Goal: Information Seeking & Learning: Learn about a topic

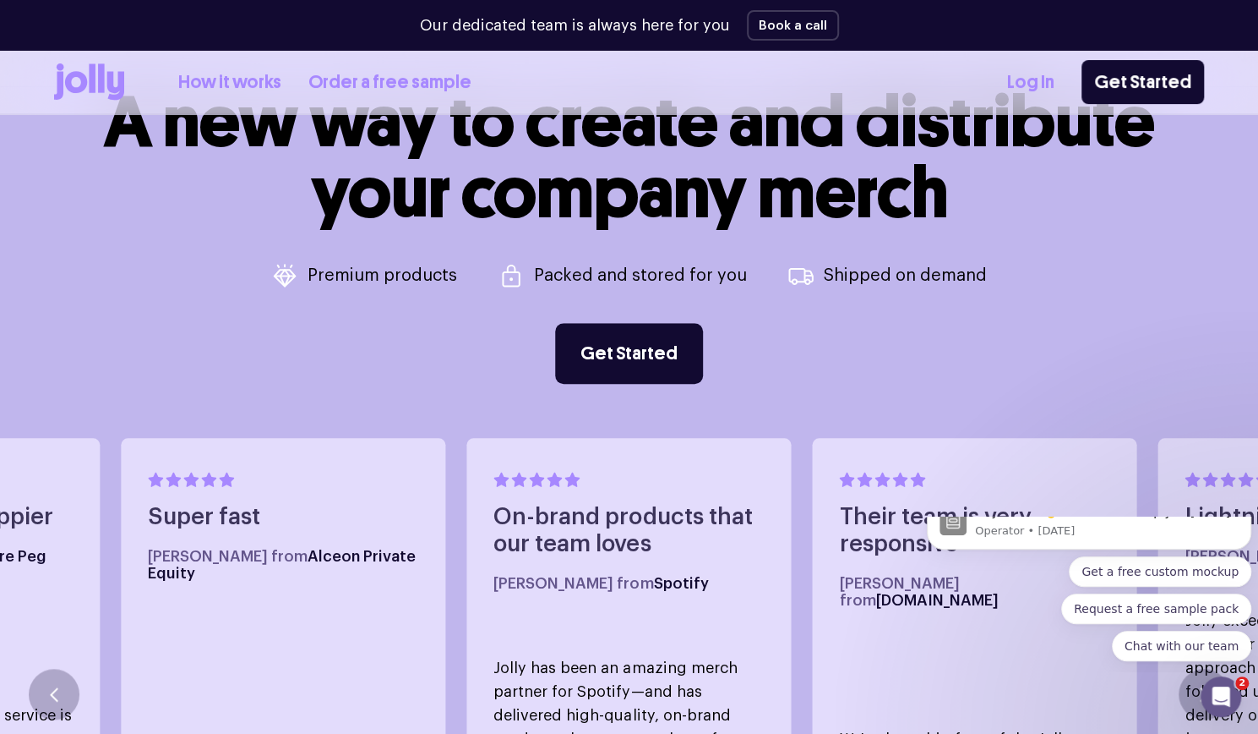
scroll to position [845, 0]
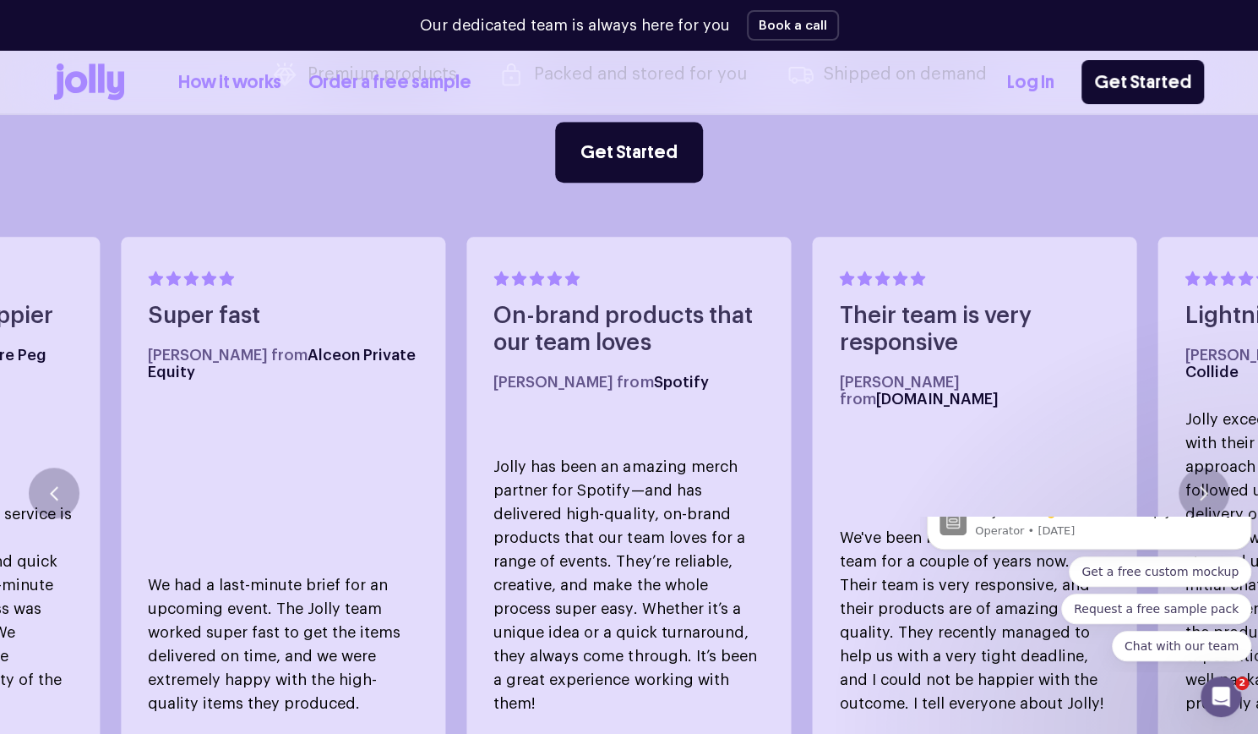
click at [787, 197] on div "A new way to create and distribute your company merch Premium products Packed a…" at bounding box center [629, 344] width 1258 height 918
click at [417, 90] on link "Order a free sample" at bounding box center [389, 82] width 163 height 28
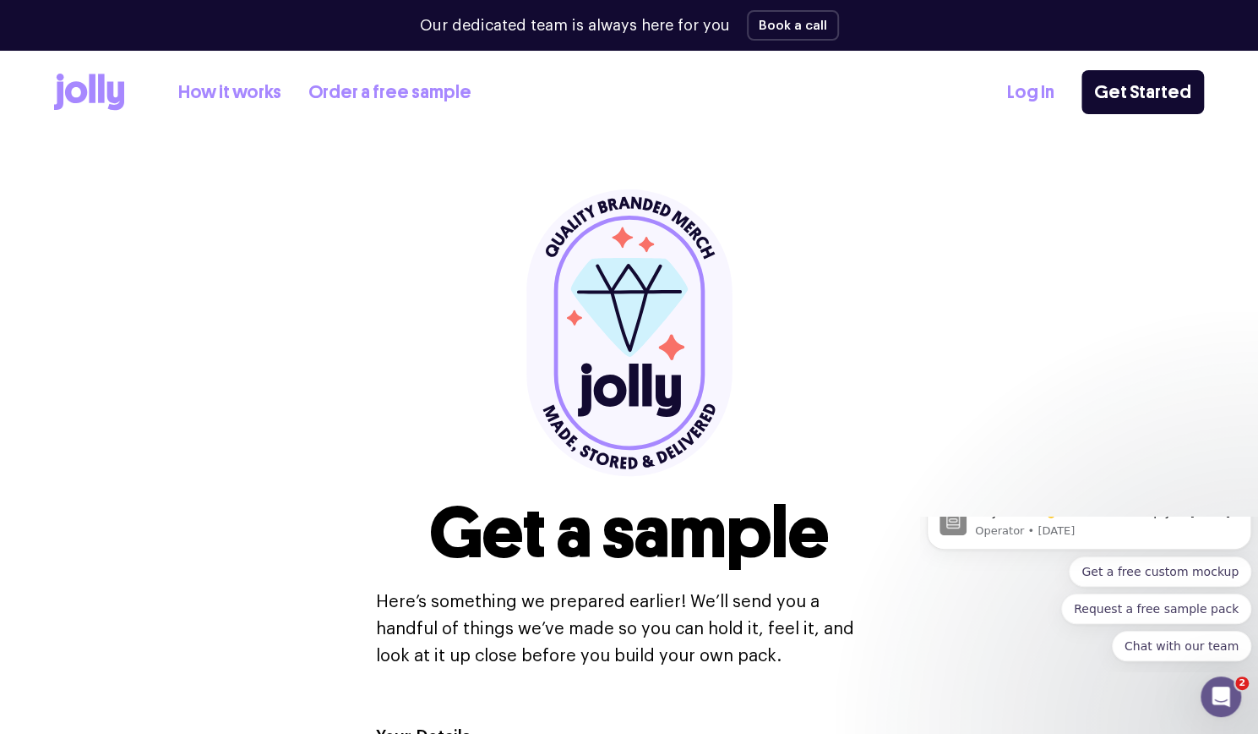
click at [438, 432] on div "Get a sample Here’s something we prepared earlier! We’ll send you a handful of …" at bounding box center [629, 429] width 507 height 480
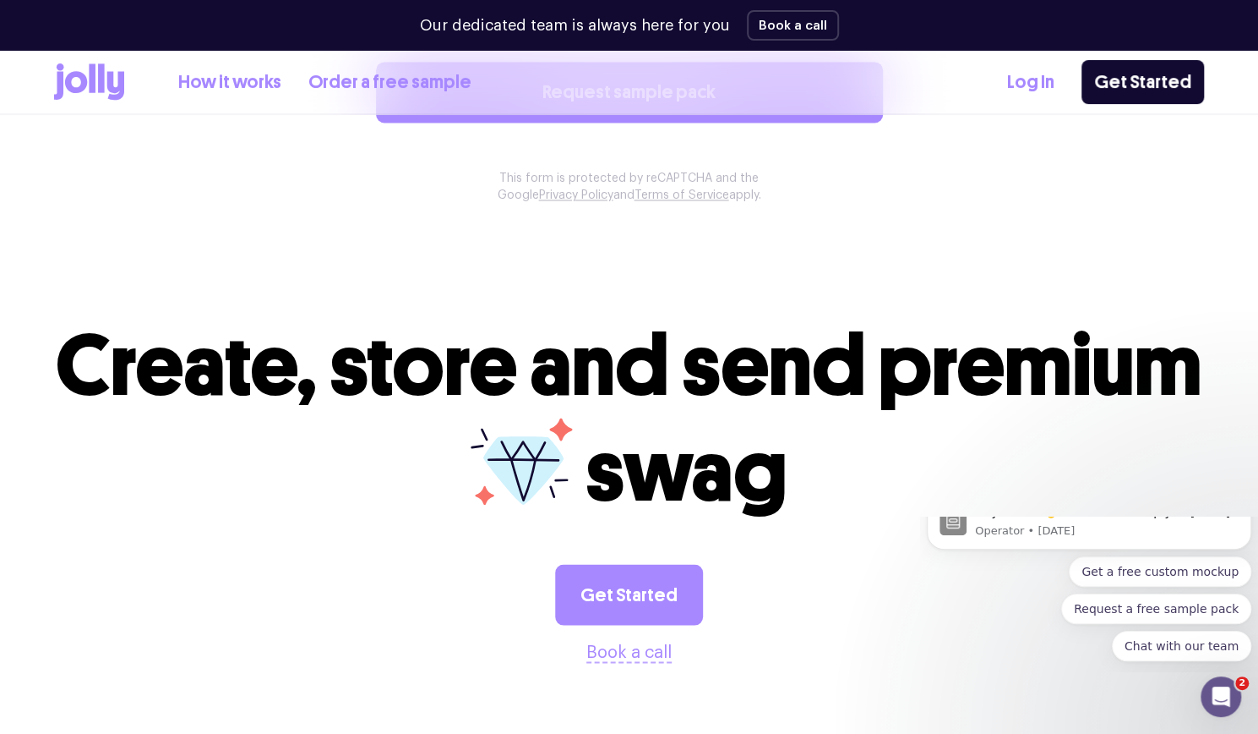
scroll to position [1503, 0]
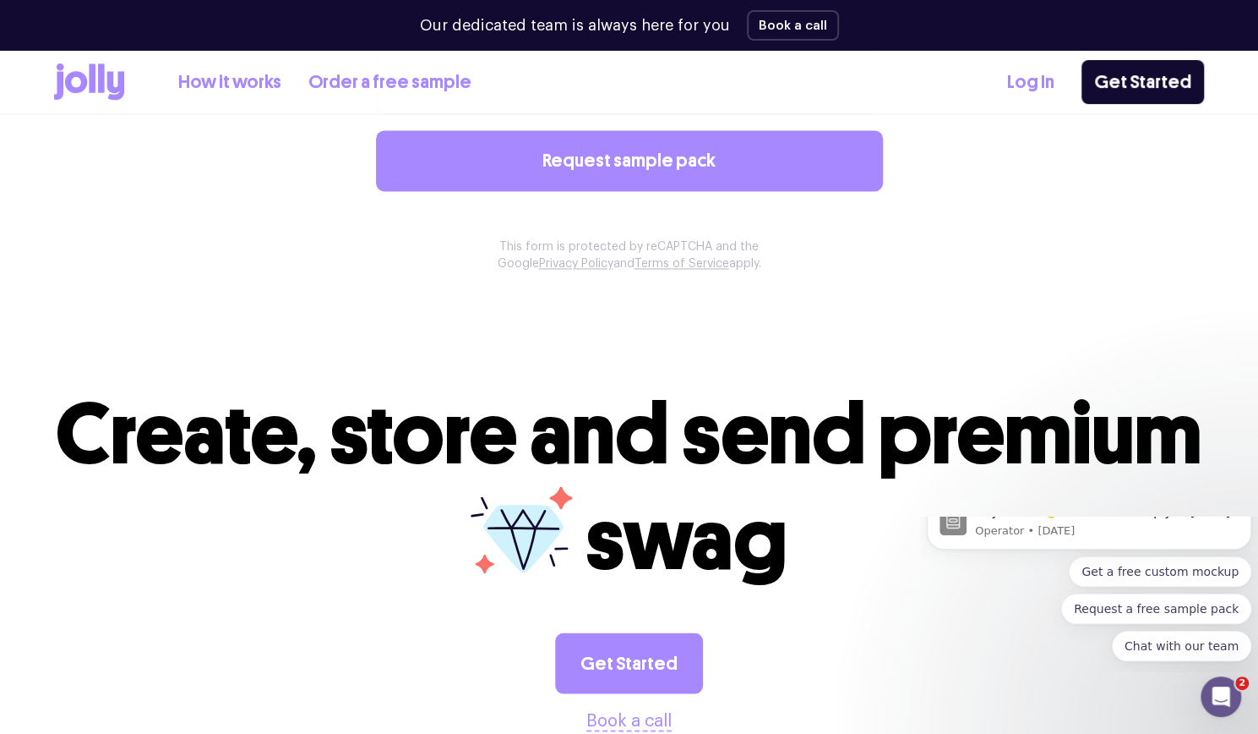
click at [66, 72] on icon at bounding box center [89, 81] width 70 height 37
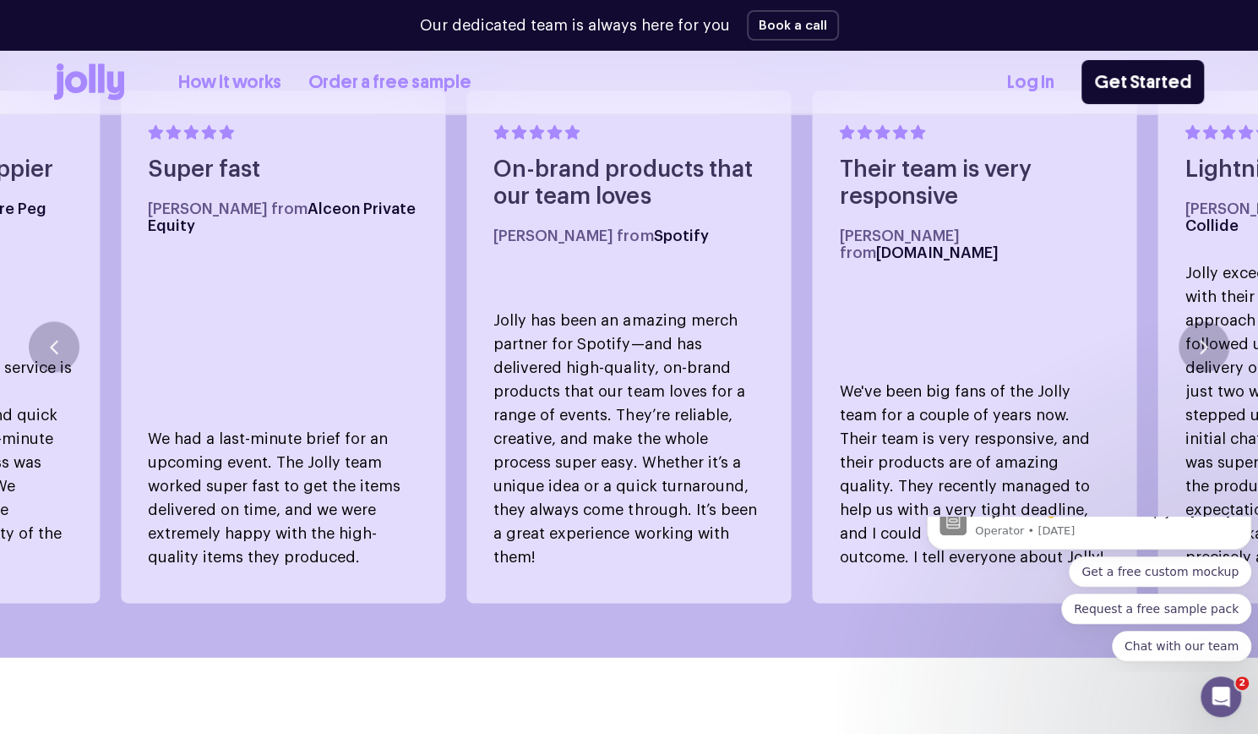
scroll to position [761, 0]
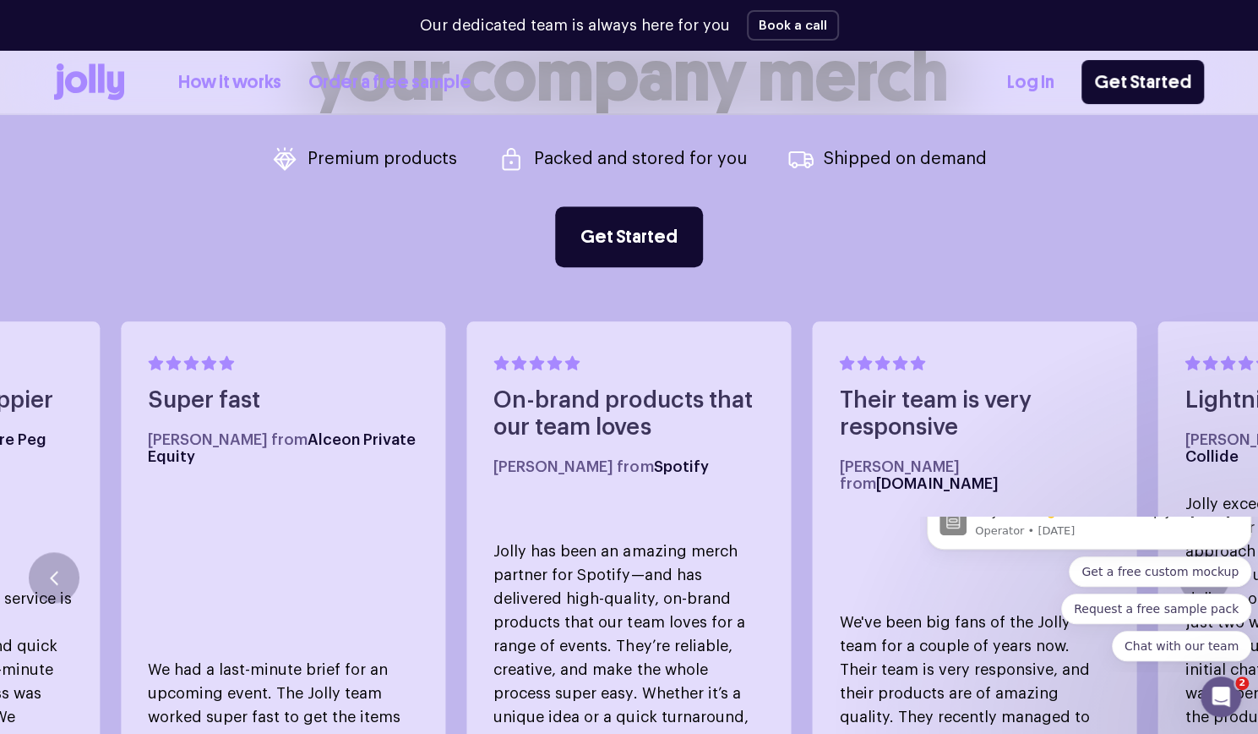
click at [1038, 79] on link "Log In" at bounding box center [1030, 82] width 47 height 28
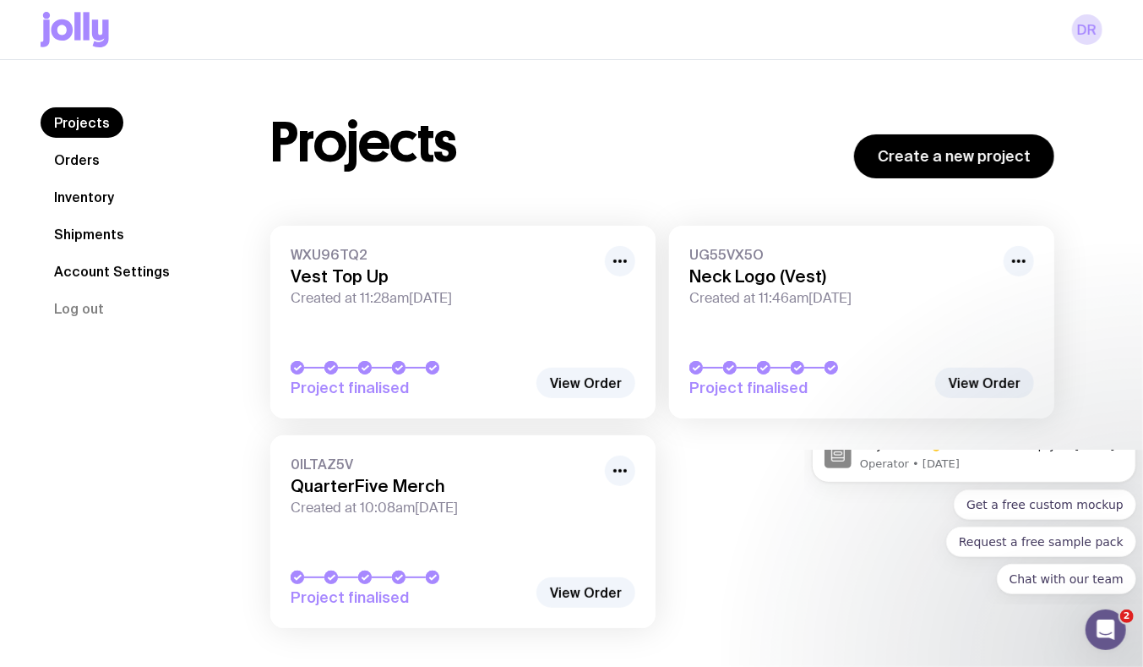
click at [107, 46] on icon at bounding box center [75, 29] width 68 height 35
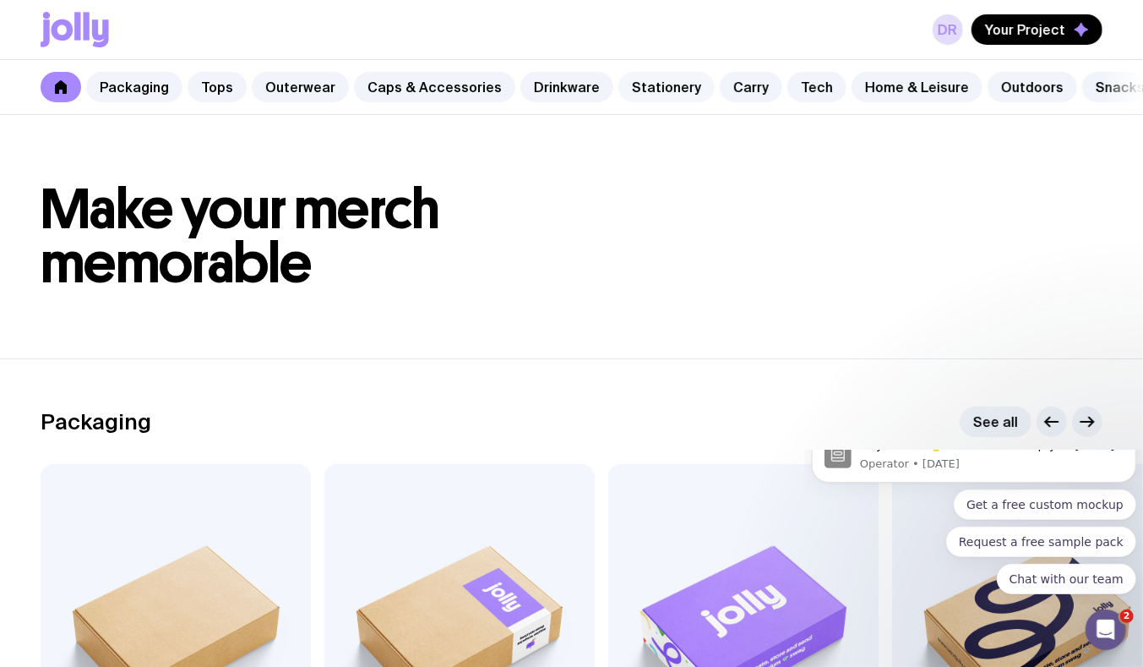
click at [679, 90] on link "Stationery" at bounding box center [667, 87] width 96 height 30
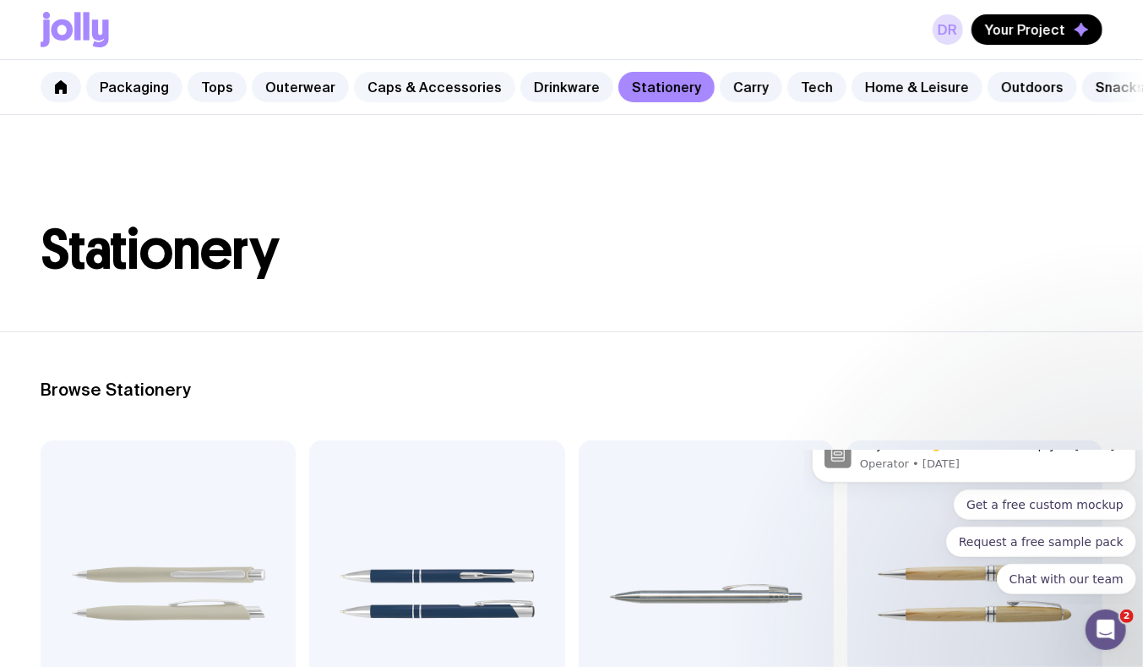
click at [383, 88] on link "Caps & Accessories" at bounding box center [434, 87] width 161 height 30
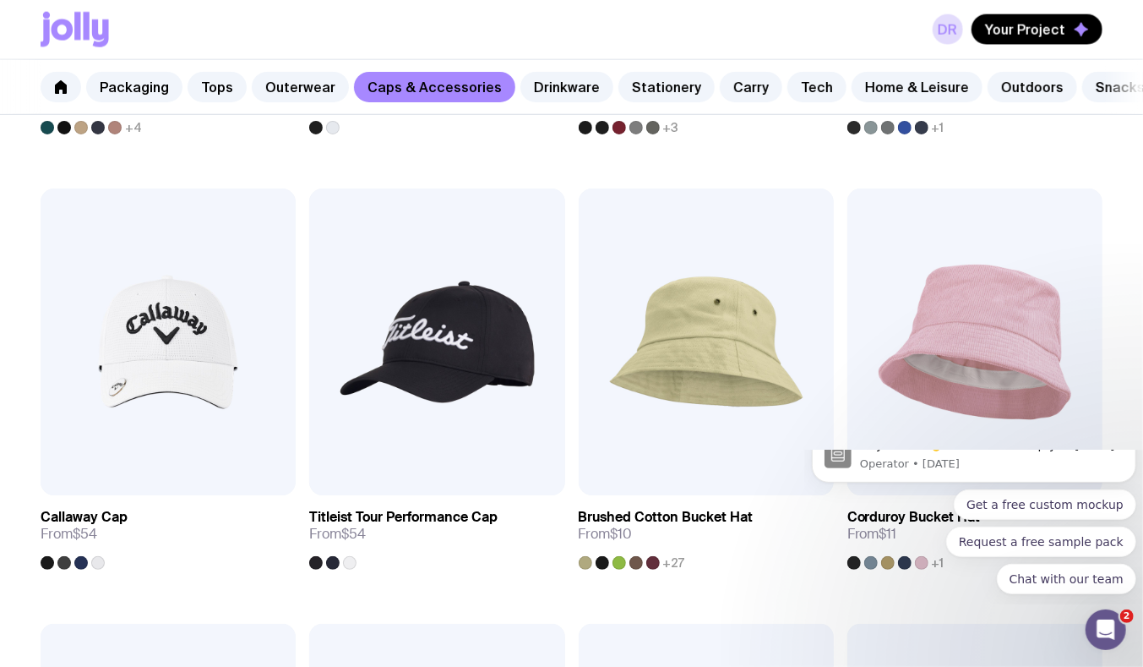
scroll to position [1459, 0]
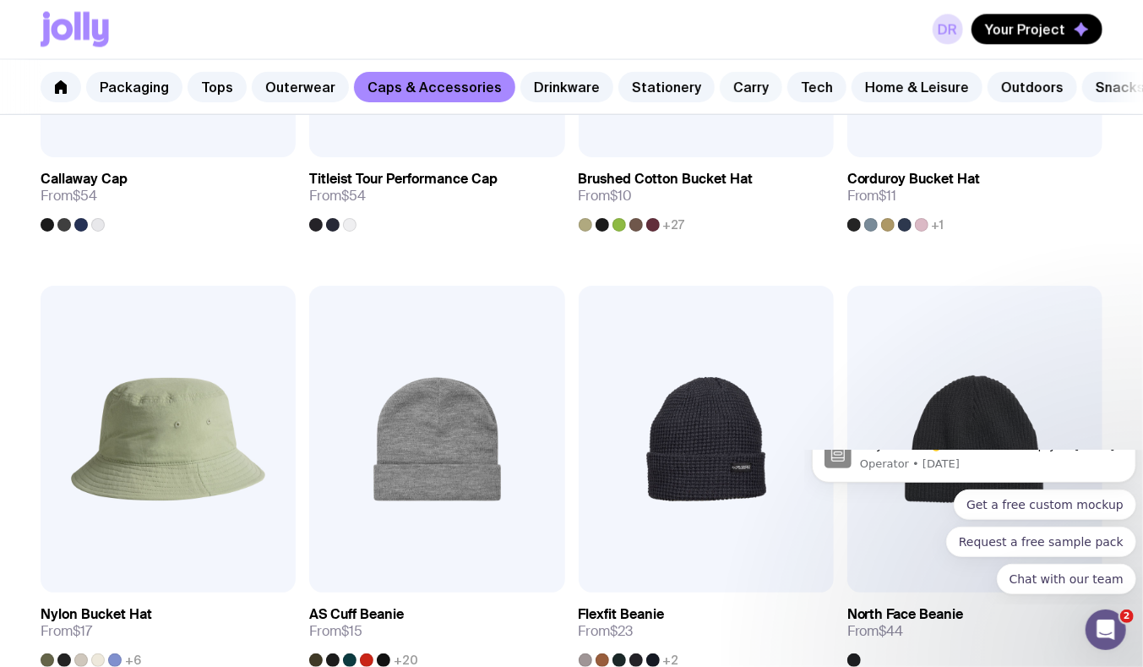
click at [723, 94] on link "Carry" at bounding box center [751, 87] width 63 height 30
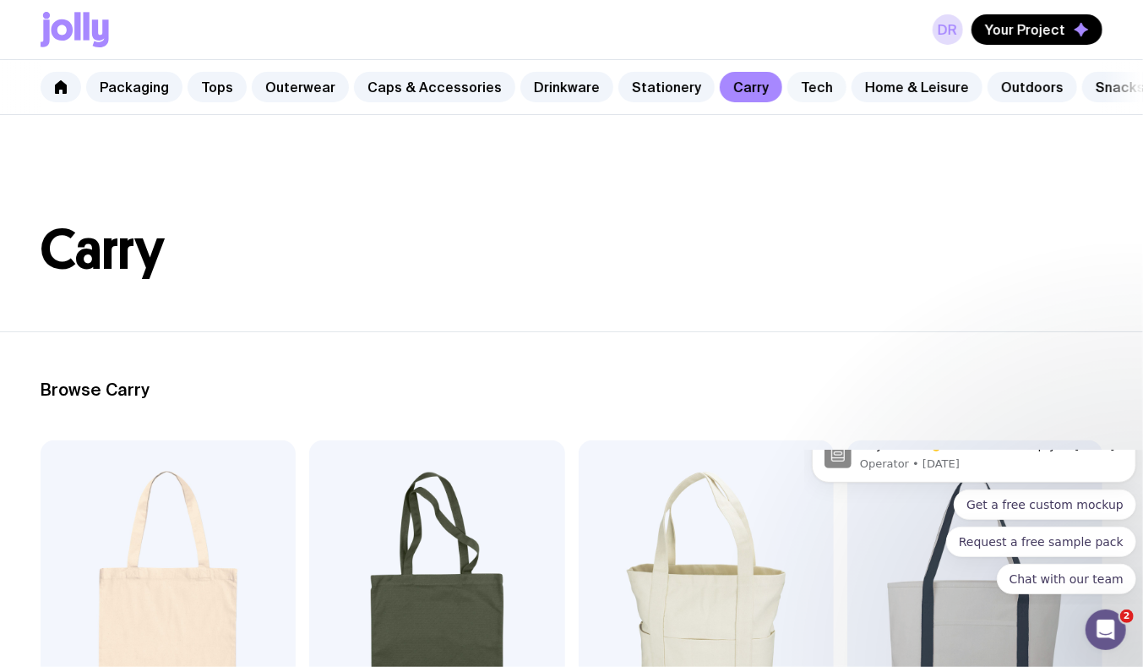
click at [799, 92] on link "Tech" at bounding box center [817, 87] width 59 height 30
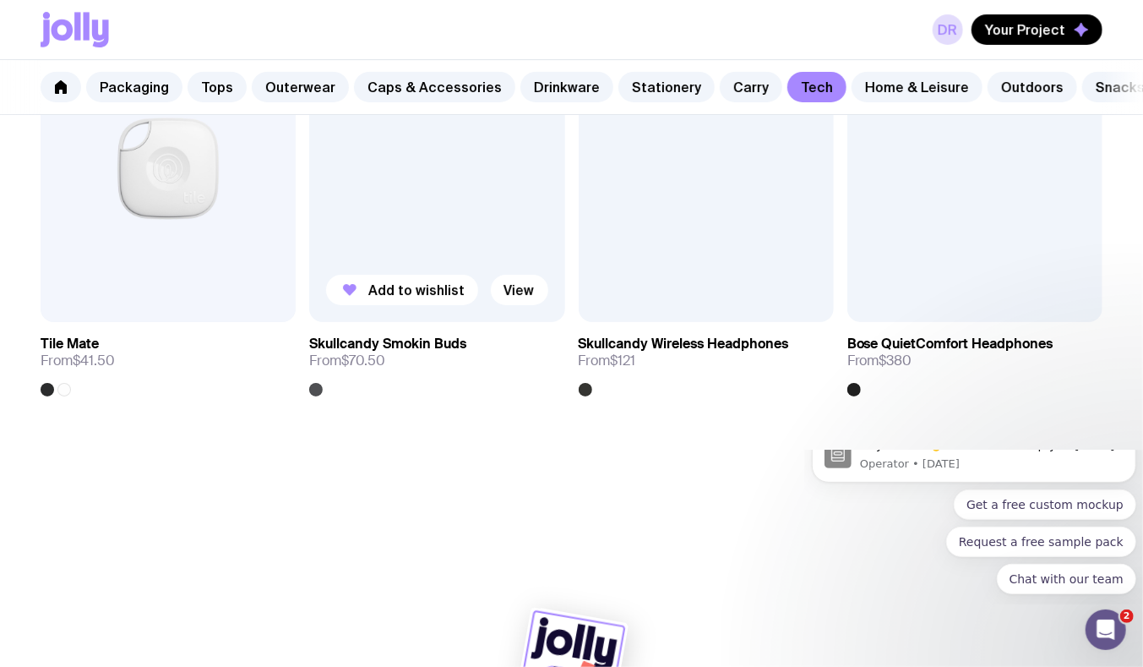
scroll to position [3063, 0]
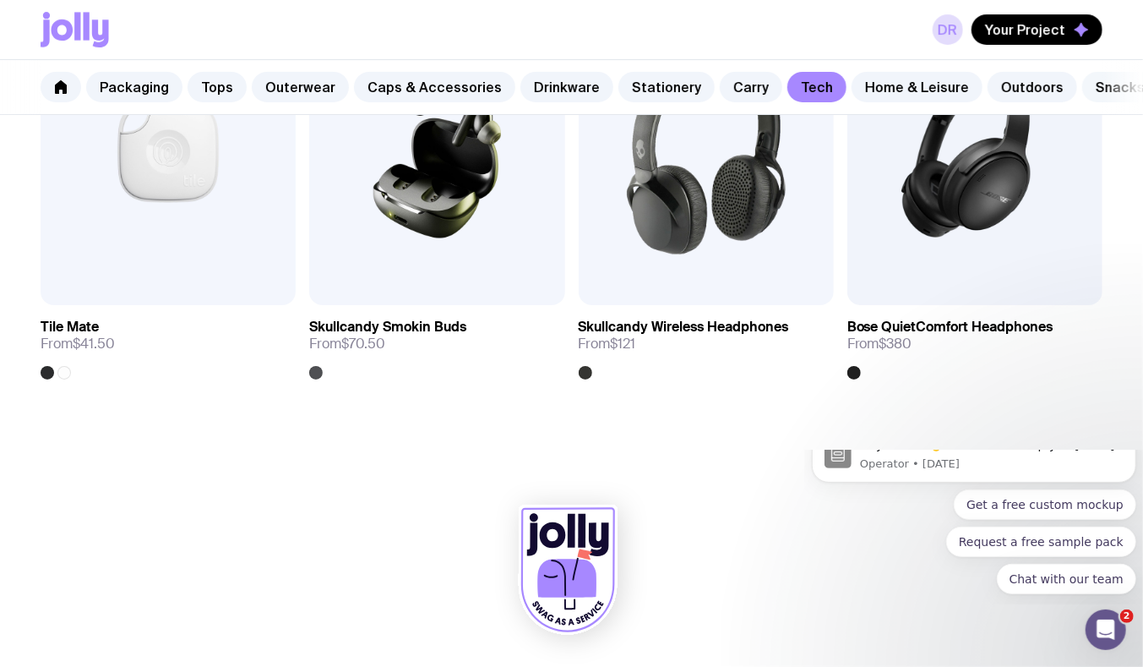
click at [1083, 87] on link "Snacks" at bounding box center [1121, 87] width 76 height 30
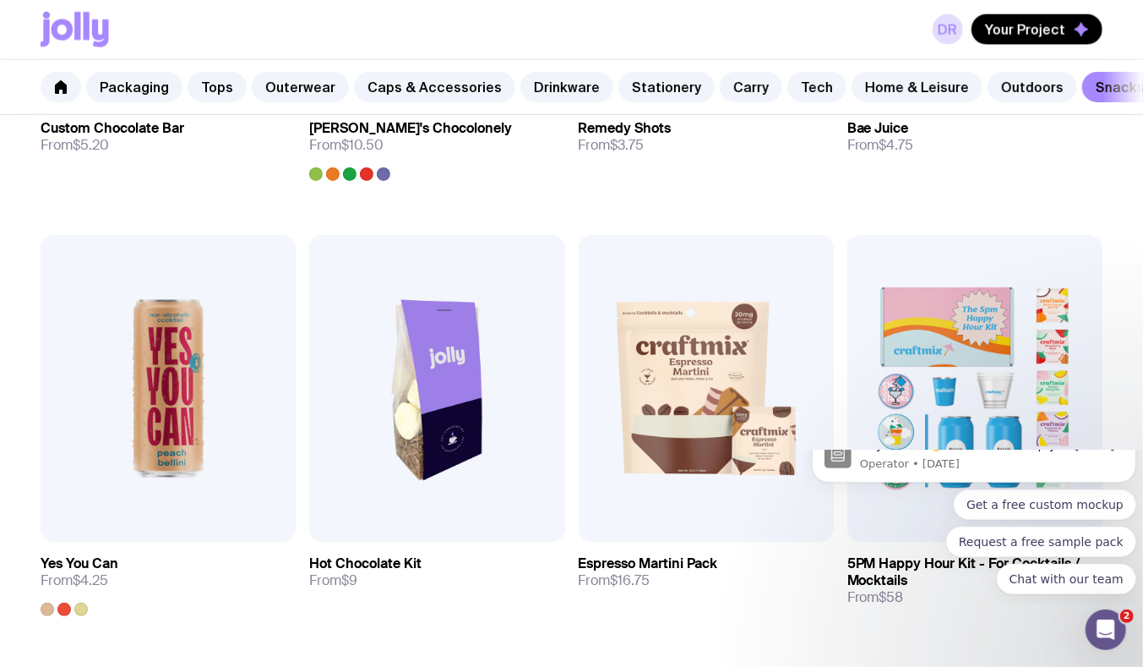
scroll to position [1326, 0]
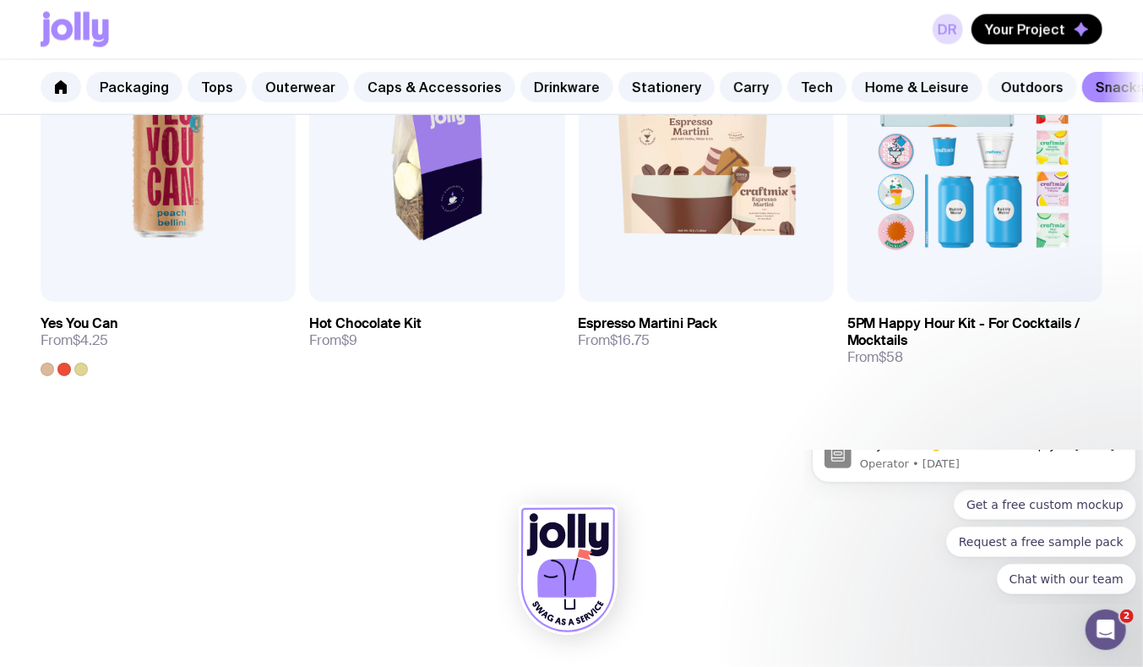
click at [988, 90] on link "Outdoors" at bounding box center [1033, 87] width 90 height 30
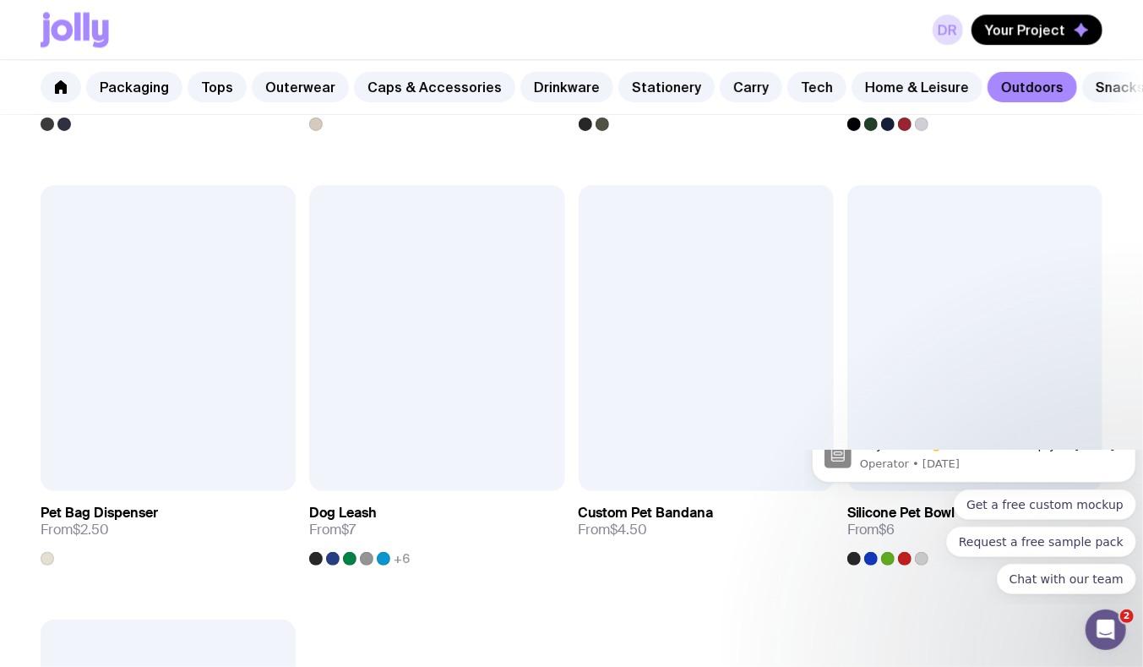
scroll to position [1766, 0]
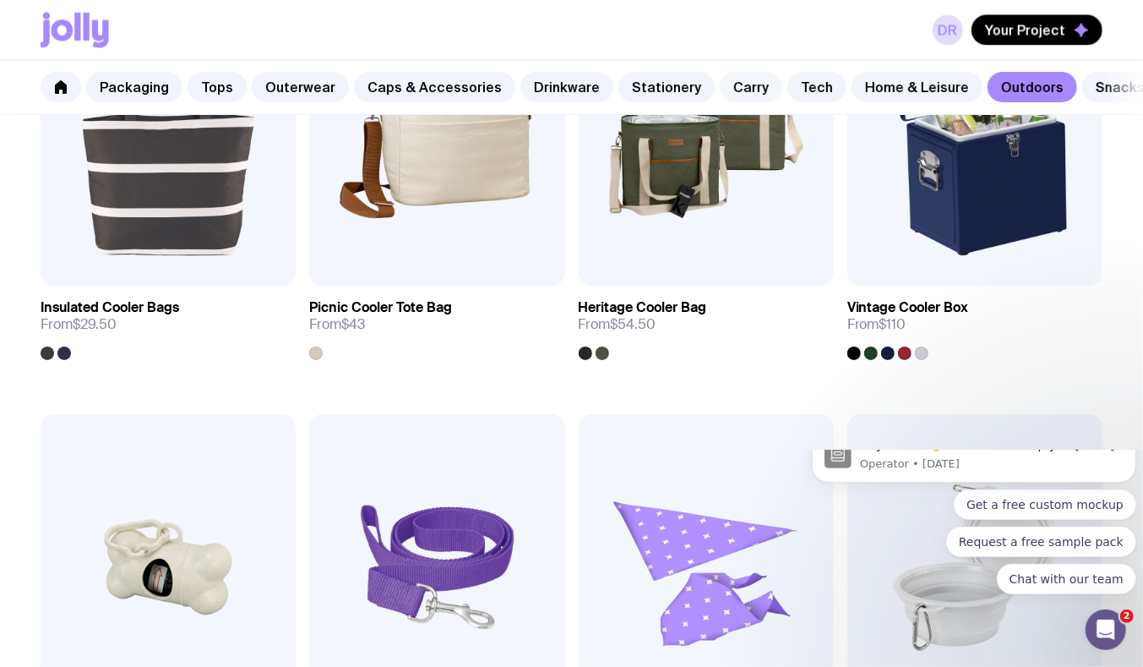
click at [728, 85] on link "Carry" at bounding box center [751, 87] width 63 height 30
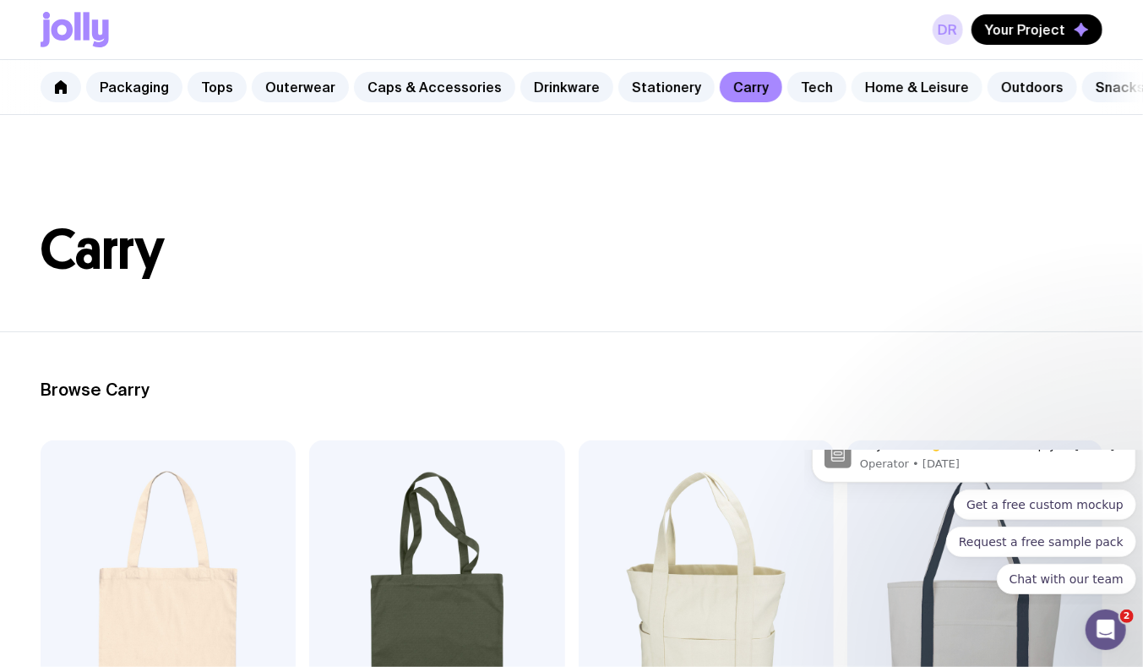
click at [896, 94] on link "Home & Leisure" at bounding box center [917, 87] width 131 height 30
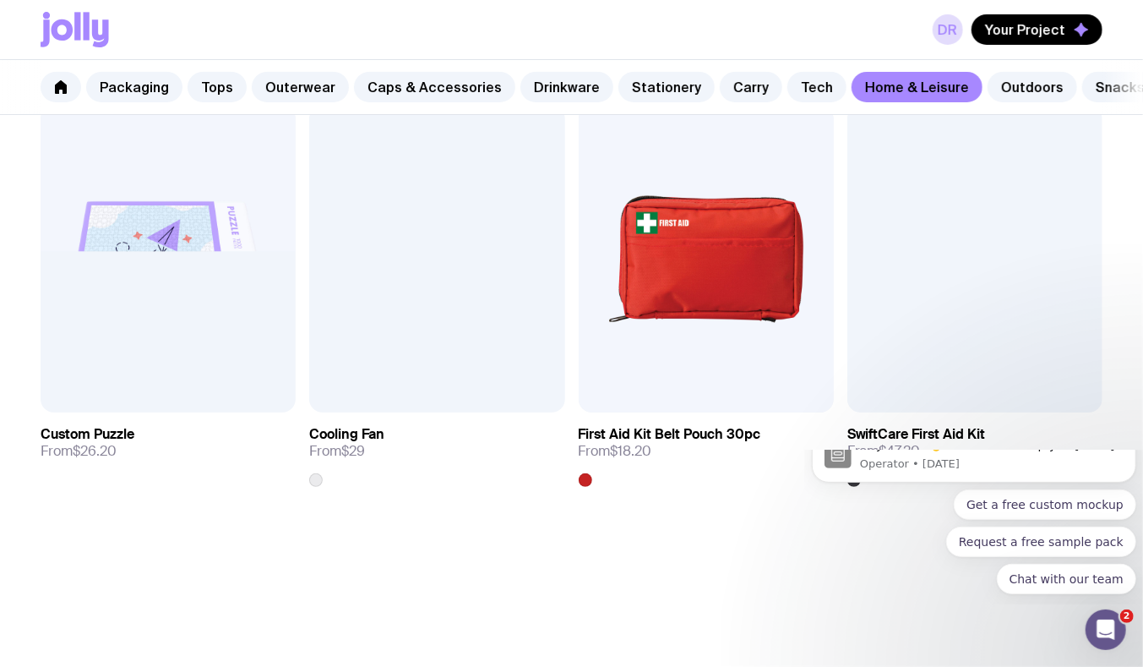
scroll to position [3497, 0]
